Goal: Transaction & Acquisition: Book appointment/travel/reservation

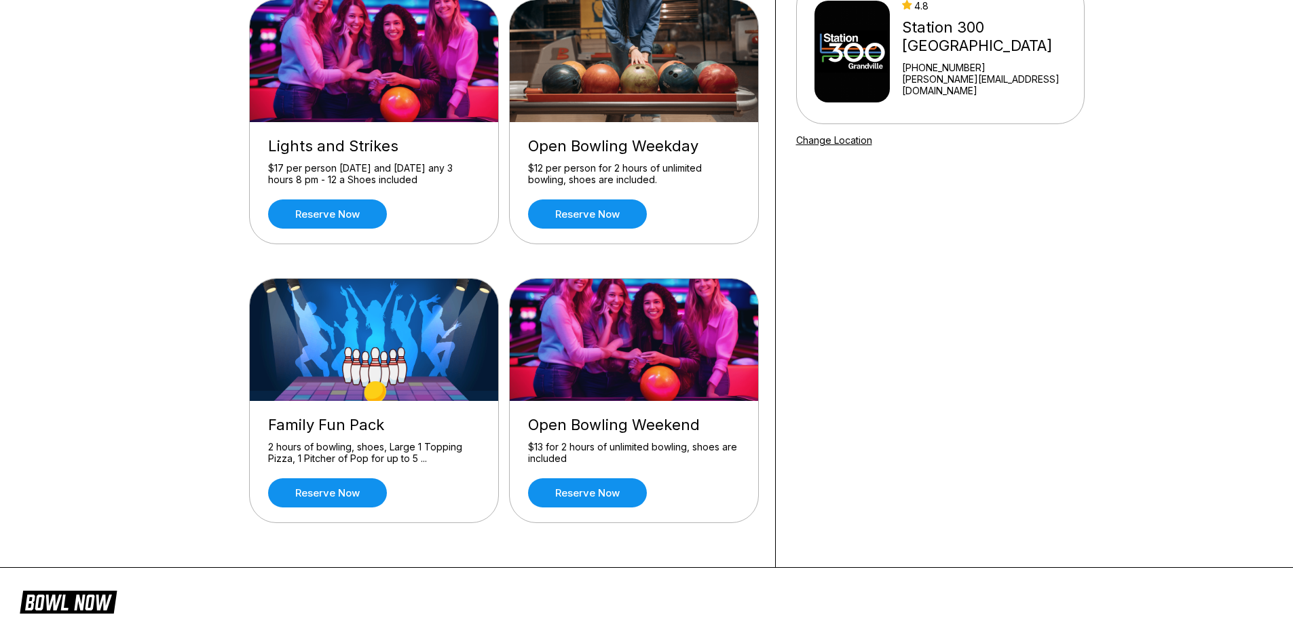
scroll to position [204, 0]
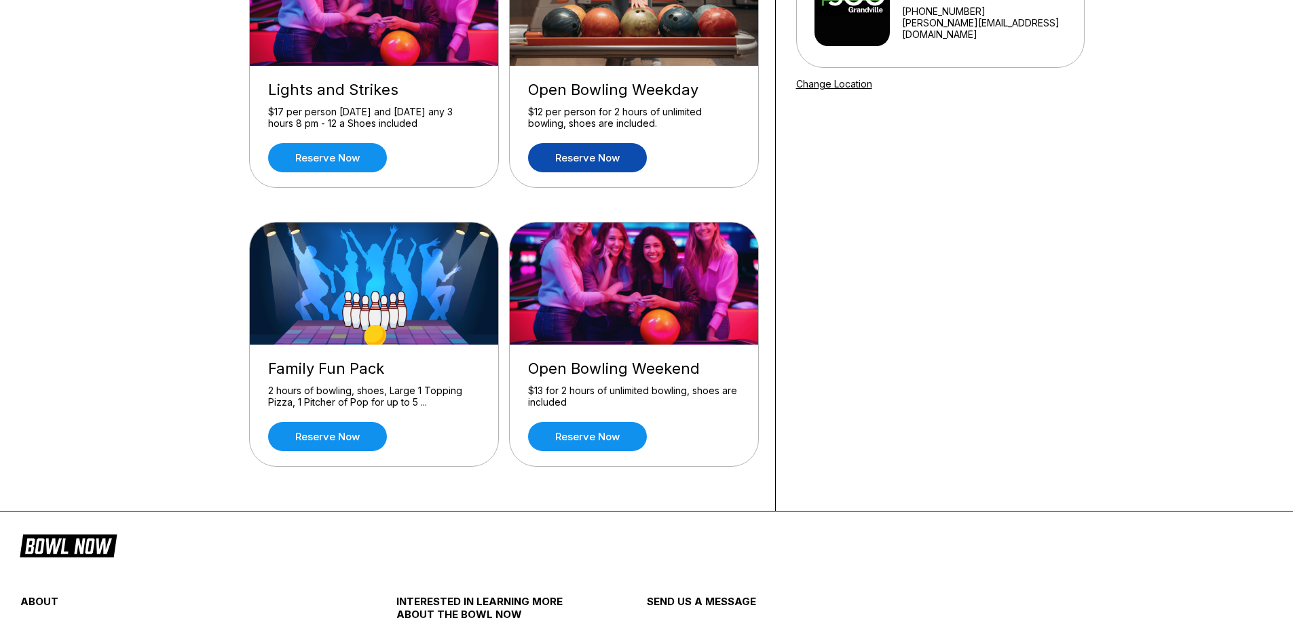
click at [599, 167] on link "Reserve now" at bounding box center [587, 157] width 119 height 29
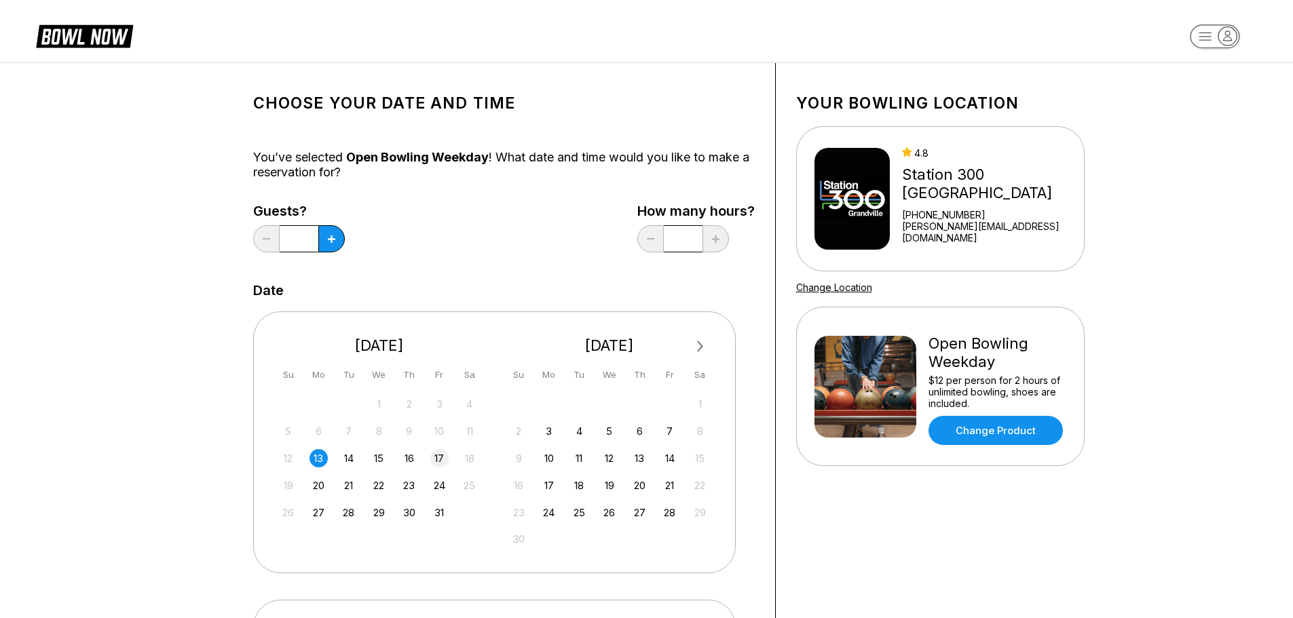
click at [442, 458] on div "17" at bounding box center [439, 458] width 18 height 18
click at [430, 263] on div "Choose your Date and time You’ve selected Open Bowling Weekday ! What date and …" at bounding box center [503, 455] width 501 height 744
click at [711, 278] on div "Choose your Date and time You’ve selected Open Bowling Weekday ! What date and …" at bounding box center [503, 580] width 501 height 995
click at [320, 240] on button at bounding box center [331, 238] width 26 height 27
click at [326, 240] on button at bounding box center [331, 238] width 26 height 27
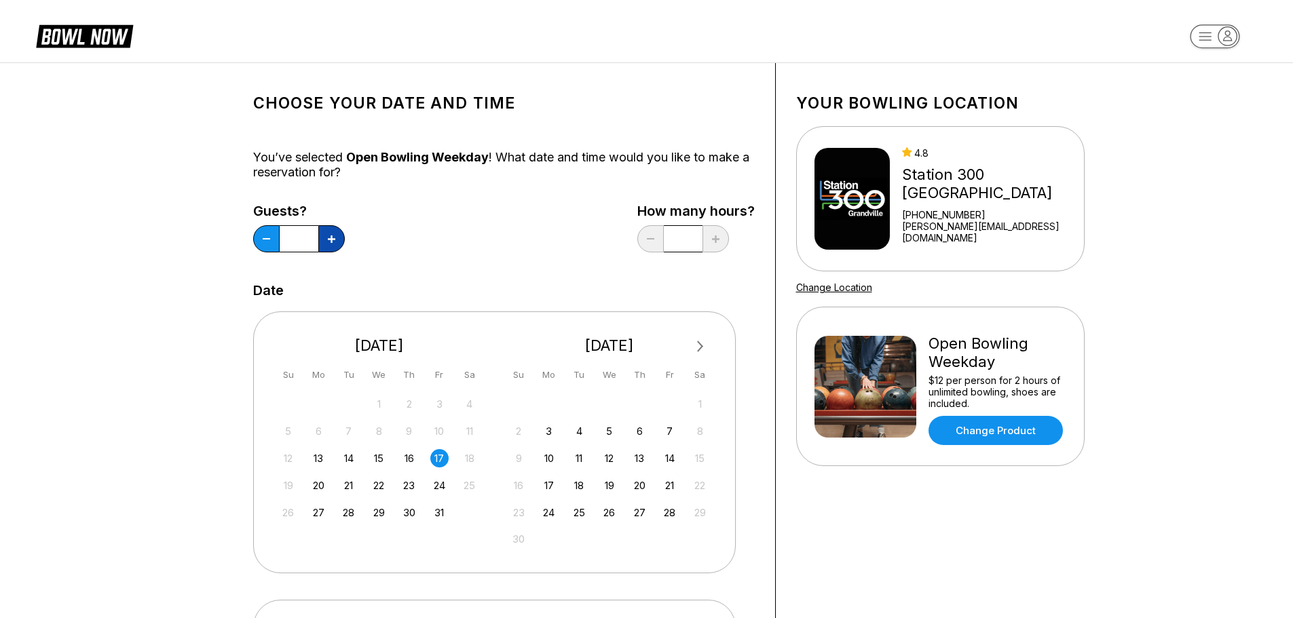
click at [326, 240] on button at bounding box center [331, 238] width 26 height 27
type input "*"
click at [446, 221] on div "Guests? * How many hours? *" at bounding box center [503, 232] width 501 height 56
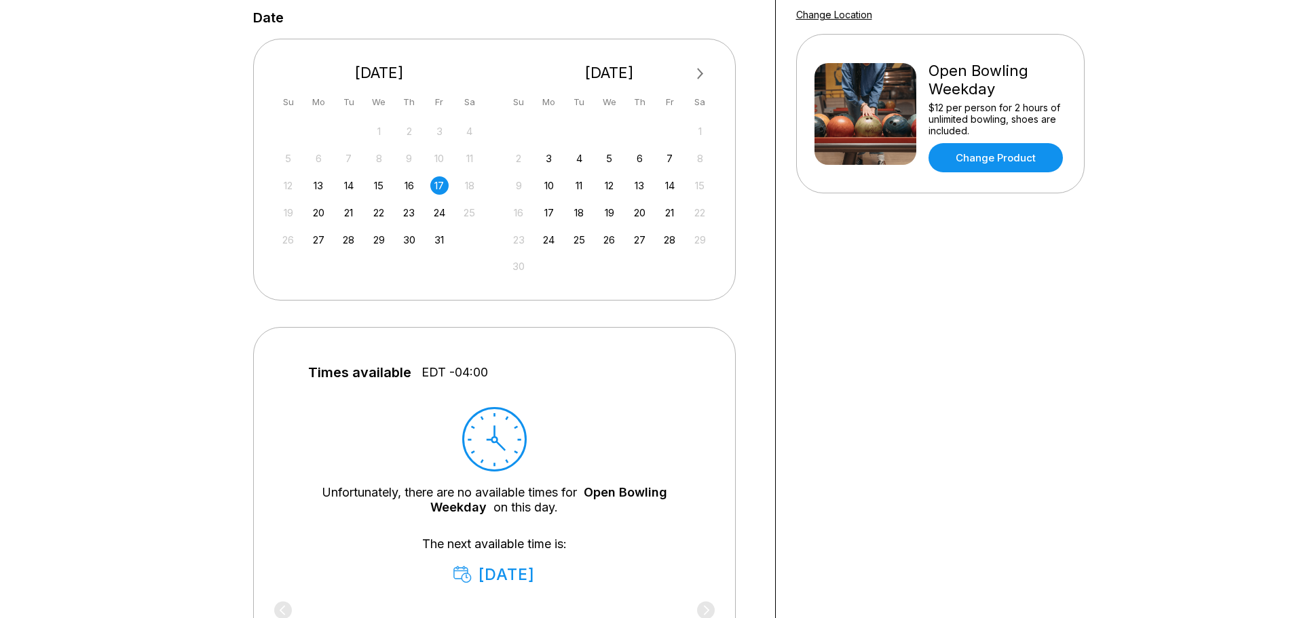
scroll to position [271, 0]
click at [438, 188] on div "17" at bounding box center [439, 187] width 18 height 18
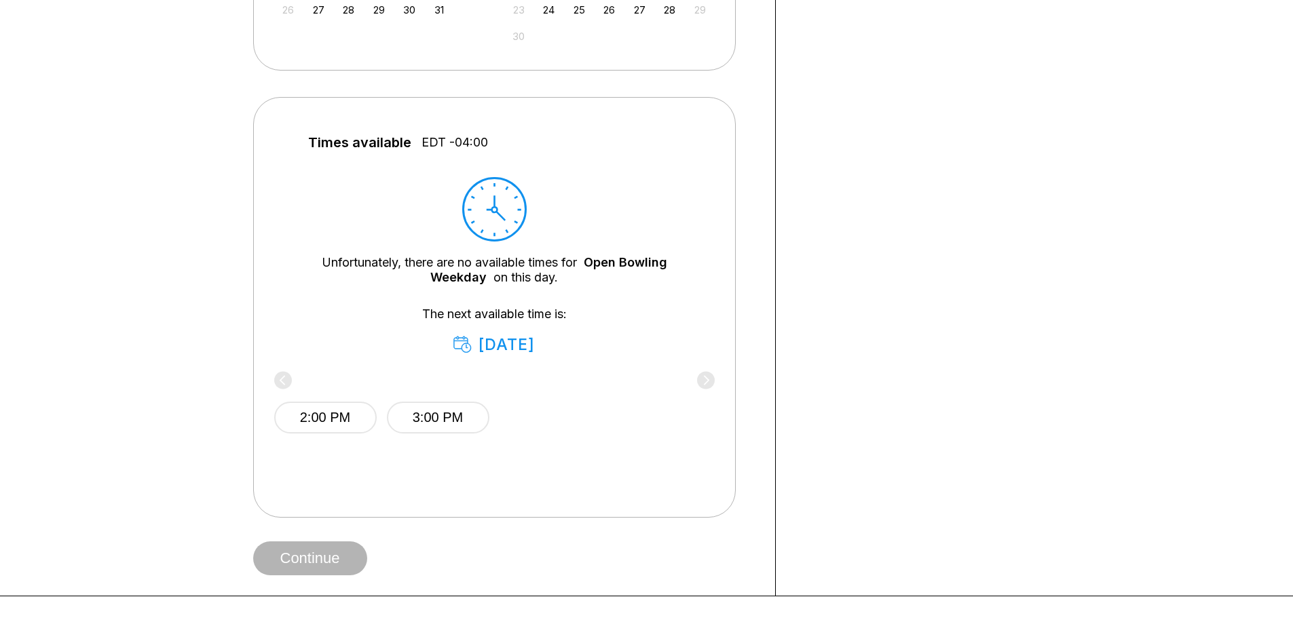
scroll to position [475, 0]
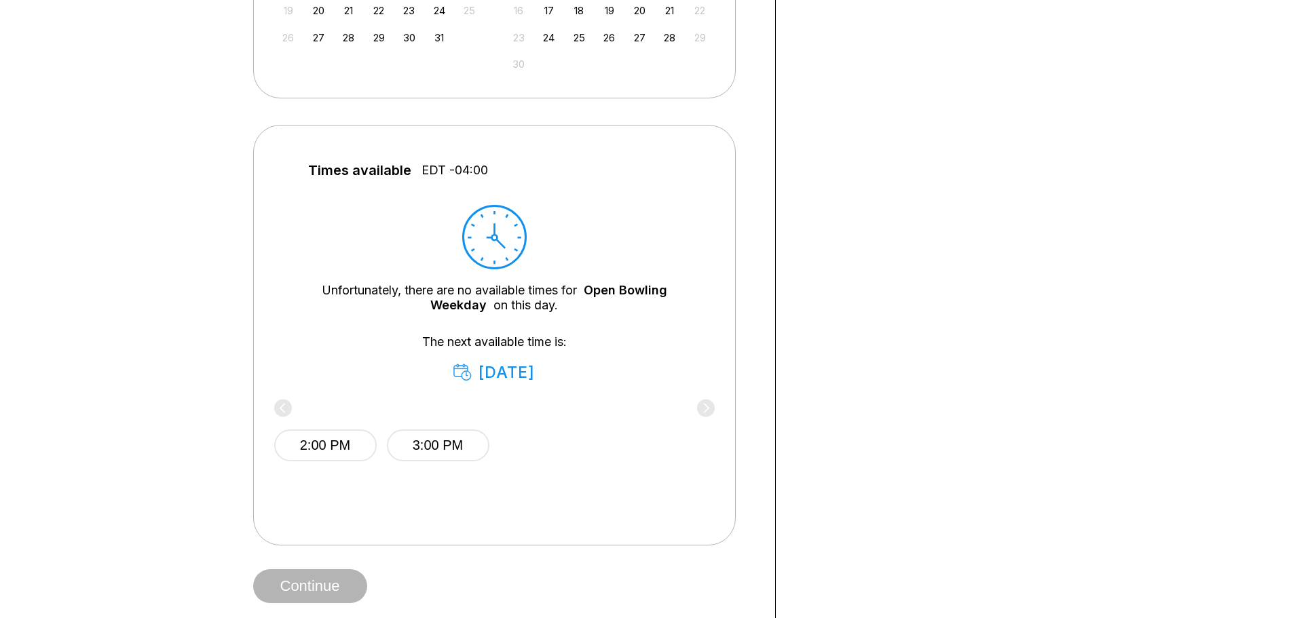
click at [708, 415] on div "2:00 PM 3:00 PM" at bounding box center [494, 442] width 440 height 81
drag, startPoint x: 708, startPoint y: 415, endPoint x: 637, endPoint y: 413, distance: 71.3
click at [700, 413] on div "2:00 PM 3:00 PM" at bounding box center [494, 442] width 440 height 81
click at [288, 410] on div "2:00 PM 3:00 PM" at bounding box center [493, 442] width 440 height 81
